Goal: Task Accomplishment & Management: Manage account settings

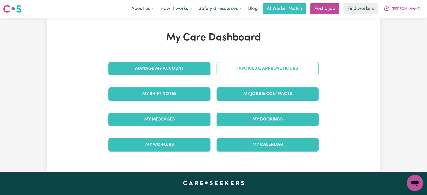
click at [249, 63] on link "Invoices & Approve Hours" at bounding box center [268, 68] width 102 height 13
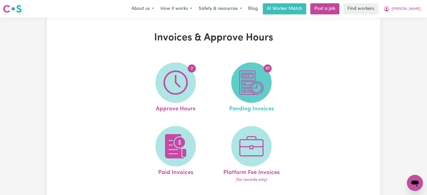
click at [253, 89] on img at bounding box center [252, 83] width 24 height 24
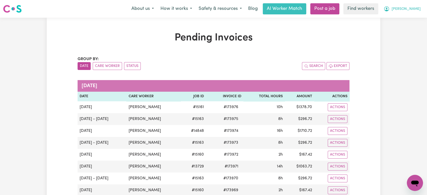
click at [421, 10] on span "[PERSON_NAME]" at bounding box center [406, 9] width 29 height 6
click at [411, 16] on link "My Dashboard" at bounding box center [404, 20] width 40 height 10
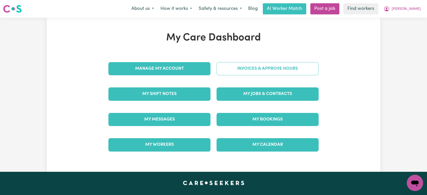
click at [282, 70] on link "Invoices & Approve Hours" at bounding box center [268, 68] width 102 height 13
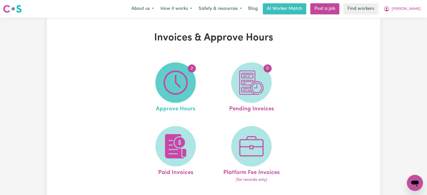
click at [159, 94] on span "2" at bounding box center [176, 82] width 40 height 40
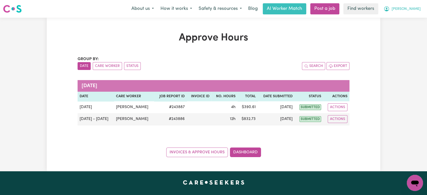
click at [412, 9] on span "[PERSON_NAME]" at bounding box center [406, 9] width 29 height 6
click at [410, 22] on link "My Dashboard" at bounding box center [404, 20] width 40 height 10
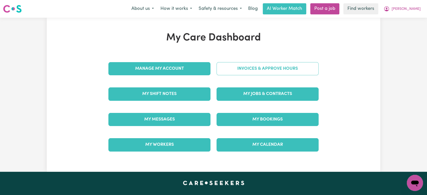
click at [261, 67] on link "Invoices & Approve Hours" at bounding box center [268, 68] width 102 height 13
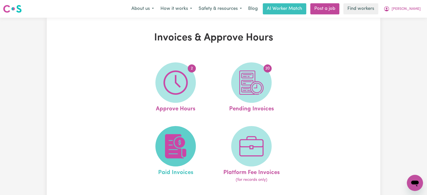
click at [168, 142] on img at bounding box center [176, 146] width 24 height 24
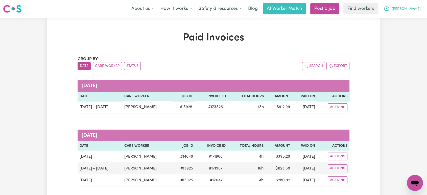
click at [406, 11] on button "[PERSON_NAME]" at bounding box center [403, 9] width 44 height 11
click at [402, 20] on link "My Dashboard" at bounding box center [404, 20] width 40 height 10
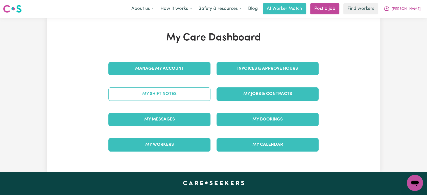
click at [195, 101] on link "My Shift Notes" at bounding box center [160, 94] width 102 height 13
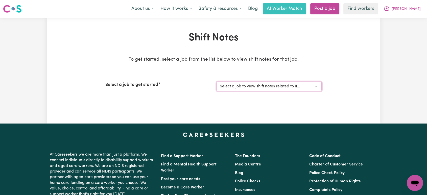
click at [275, 87] on select "Select a job to view shift notes related to it... (Overnight) Support Worker Ne…" at bounding box center [269, 87] width 105 height 10
select select "14848"
click at [217, 82] on select "Select a job to view shift notes related to it... (Overnight) Support Worker Ne…" at bounding box center [269, 87] width 105 height 10
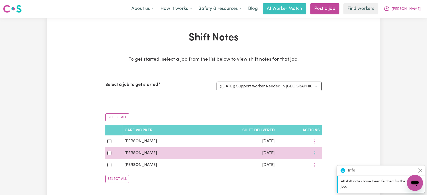
click at [316, 154] on button "More options" at bounding box center [315, 153] width 10 height 8
click at [324, 165] on span "View Shift Note" at bounding box center [336, 165] width 28 height 4
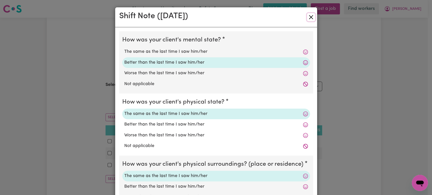
click at [310, 17] on button "Close" at bounding box center [311, 17] width 8 height 8
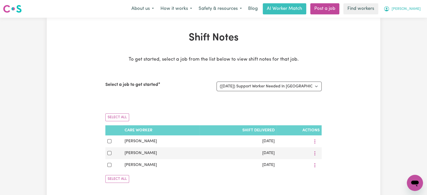
click at [423, 11] on button "[PERSON_NAME]" at bounding box center [403, 9] width 44 height 11
click at [414, 18] on link "My Dashboard" at bounding box center [404, 20] width 40 height 10
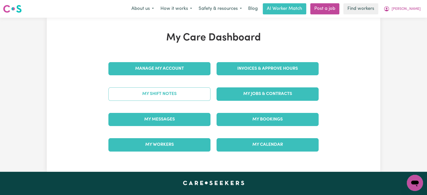
click at [204, 93] on link "My Shift Notes" at bounding box center [160, 94] width 102 height 13
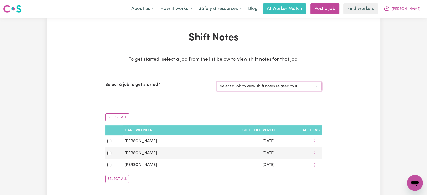
click at [288, 84] on select "Select a job to view shift notes related to it... (Overnight) Support Worker Ne…" at bounding box center [269, 87] width 105 height 10
click at [217, 82] on select "Select a job to view shift notes related to it... (Overnight) Support Worker Ne…" at bounding box center [269, 87] width 105 height 10
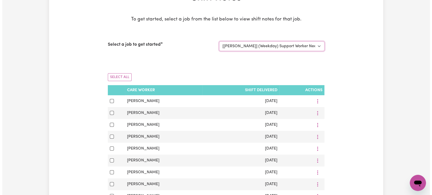
scroll to position [40, 0]
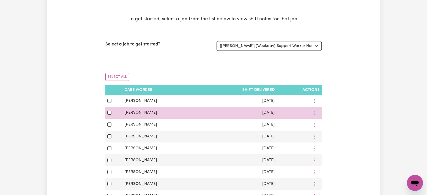
click at [316, 113] on button "More options" at bounding box center [315, 113] width 10 height 8
click at [325, 123] on span "View Shift Note" at bounding box center [334, 125] width 28 height 4
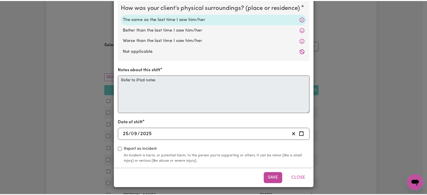
scroll to position [0, 0]
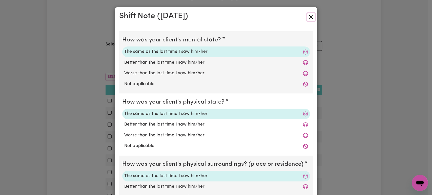
click at [310, 19] on button "Close" at bounding box center [311, 17] width 8 height 8
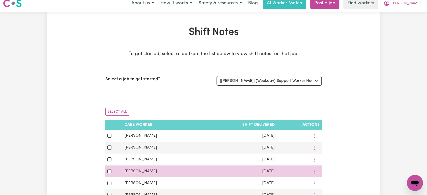
scroll to position [4, 0]
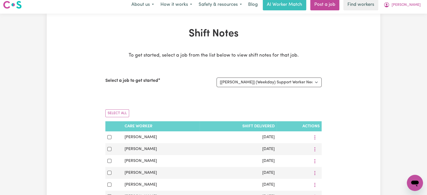
click at [305, 89] on div "Select a job to get started Select a job to view shift notes related to it... (…" at bounding box center [213, 83] width 217 height 22
click at [304, 82] on select "Select a job to view shift notes related to it... (Overnight) Support Worker Ne…" at bounding box center [269, 83] width 105 height 10
select select "13925"
click at [217, 78] on select "Select a job to view shift notes related to it... (Overnight) Support Worker Ne…" at bounding box center [269, 83] width 105 height 10
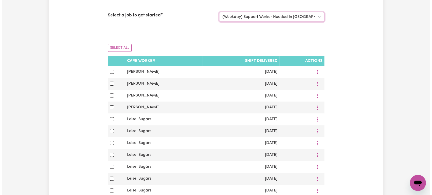
scroll to position [69, 0]
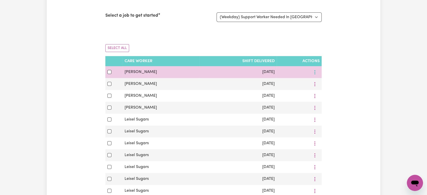
click at [314, 74] on icon "More options" at bounding box center [315, 72] width 5 height 5
click at [323, 82] on span "View Shift Note" at bounding box center [337, 84] width 28 height 4
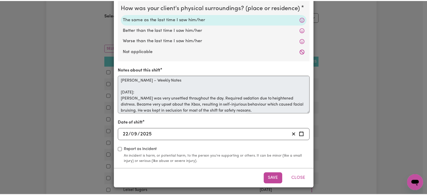
scroll to position [0, 0]
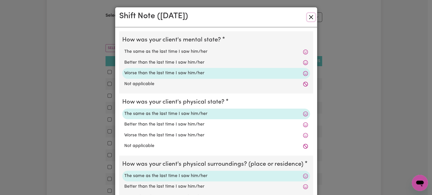
click at [308, 17] on button "Close" at bounding box center [311, 17] width 8 height 8
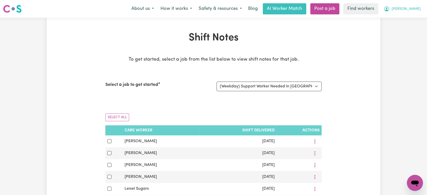
click at [421, 6] on button "[PERSON_NAME]" at bounding box center [403, 9] width 44 height 11
click at [404, 20] on link "My Dashboard" at bounding box center [404, 20] width 40 height 10
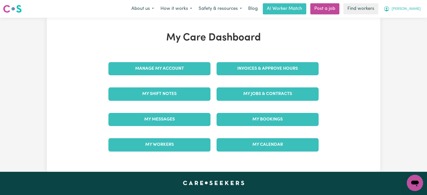
click at [407, 12] on span "[PERSON_NAME]" at bounding box center [406, 9] width 29 height 6
click at [403, 19] on link "My Dashboard" at bounding box center [404, 20] width 40 height 10
click at [394, 18] on link "My Dashboard" at bounding box center [404, 20] width 40 height 10
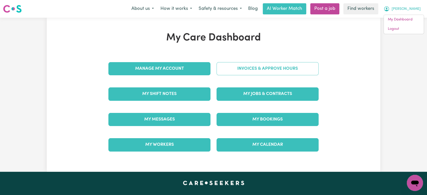
click at [267, 71] on link "Invoices & Approve Hours" at bounding box center [268, 68] width 102 height 13
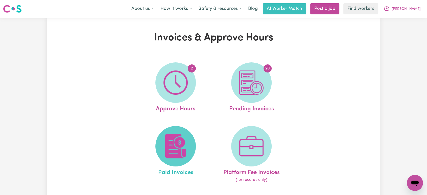
click at [178, 134] on span at bounding box center [176, 146] width 40 height 40
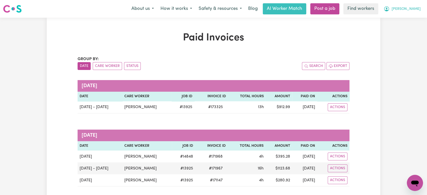
click at [415, 9] on span "[PERSON_NAME]" at bounding box center [406, 9] width 29 height 6
click at [411, 17] on link "My Dashboard" at bounding box center [404, 20] width 40 height 10
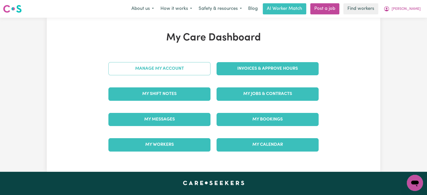
click at [183, 65] on link "Manage My Account" at bounding box center [160, 68] width 102 height 13
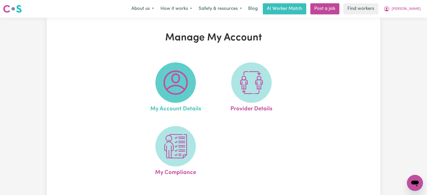
click at [183, 77] on img at bounding box center [176, 83] width 24 height 24
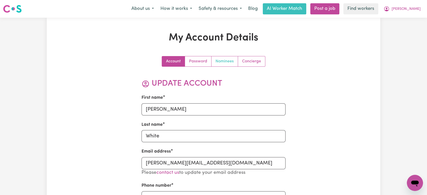
click at [221, 60] on link "Nominees" at bounding box center [225, 61] width 27 height 10
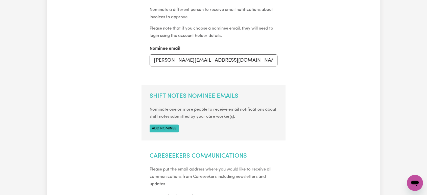
scroll to position [125, 0]
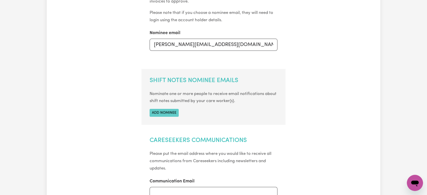
click at [163, 114] on button "Add nominee" at bounding box center [164, 113] width 29 height 8
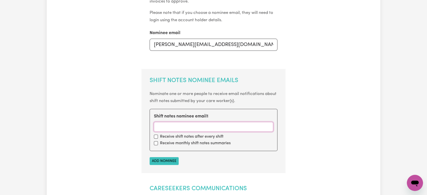
click at [168, 127] on input "Shift notes nominee email 1" at bounding box center [214, 127] width 120 height 10
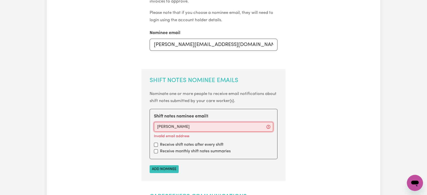
type input "[PERSON_NAME][EMAIL_ADDRESS][DOMAIN_NAME]"
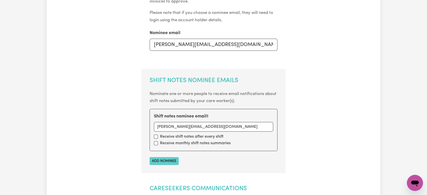
click at [160, 161] on button "Add nominee" at bounding box center [164, 161] width 29 height 8
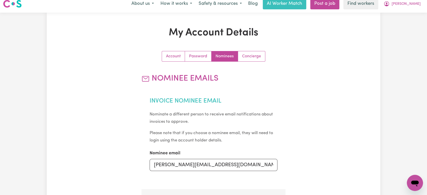
scroll to position [0, 0]
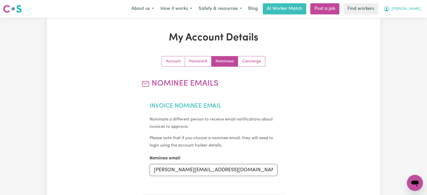
click at [409, 12] on button "[PERSON_NAME]" at bounding box center [403, 9] width 44 height 11
click at [406, 21] on link "My Dashboard" at bounding box center [404, 20] width 40 height 10
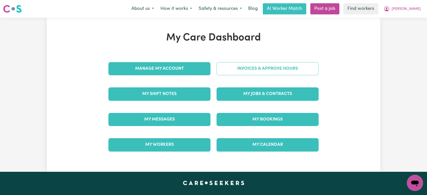
click at [250, 68] on link "Invoices & Approve Hours" at bounding box center [268, 68] width 102 height 13
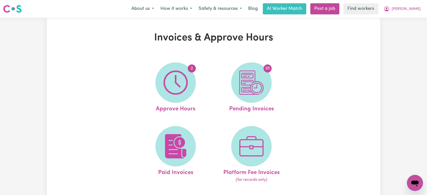
click at [304, 97] on div "2 Approve Hours 20 Pending Invoices Paid Invoices Platform Fee Invoices (for re…" at bounding box center [213, 122] width 185 height 133
